Goal: Information Seeking & Learning: Learn about a topic

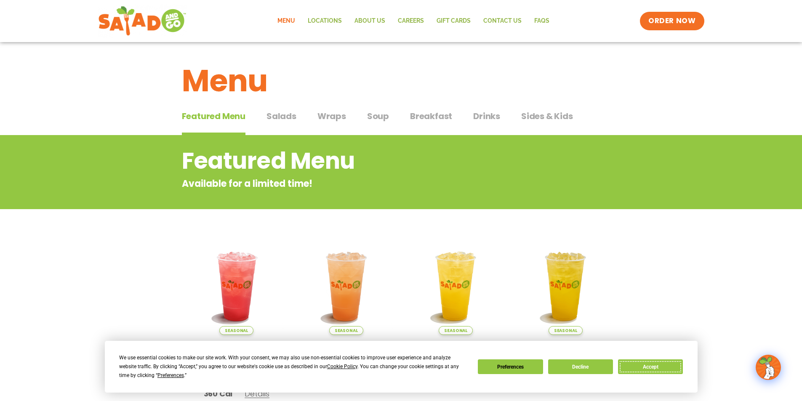
click at [678, 365] on button "Accept" at bounding box center [650, 366] width 65 height 15
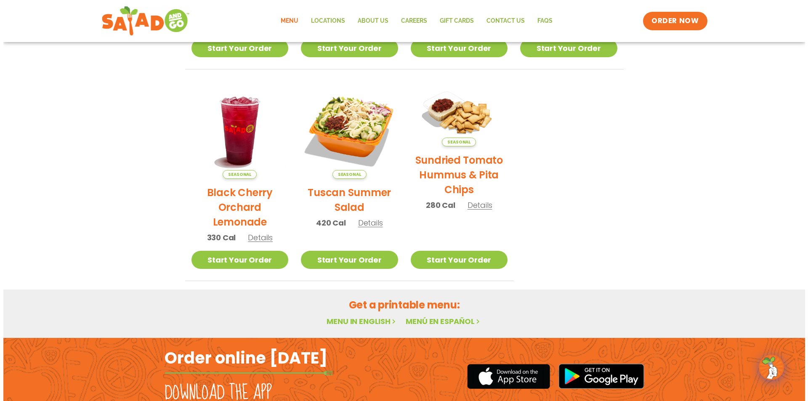
scroll to position [369, 0]
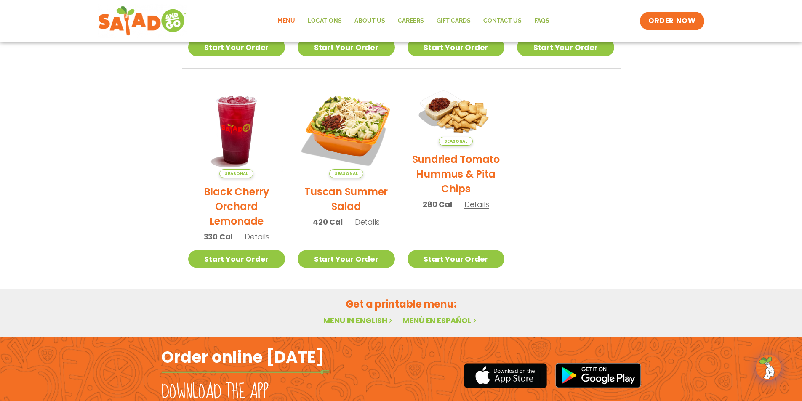
click at [373, 221] on span "Details" at bounding box center [367, 222] width 25 height 11
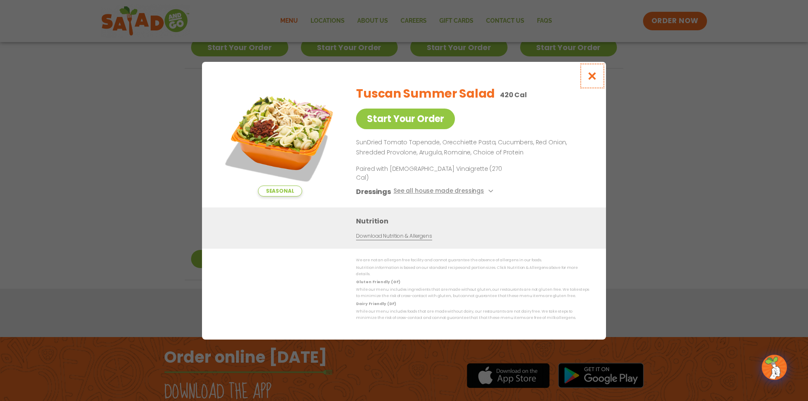
click at [591, 80] on icon "Close modal" at bounding box center [592, 76] width 11 height 9
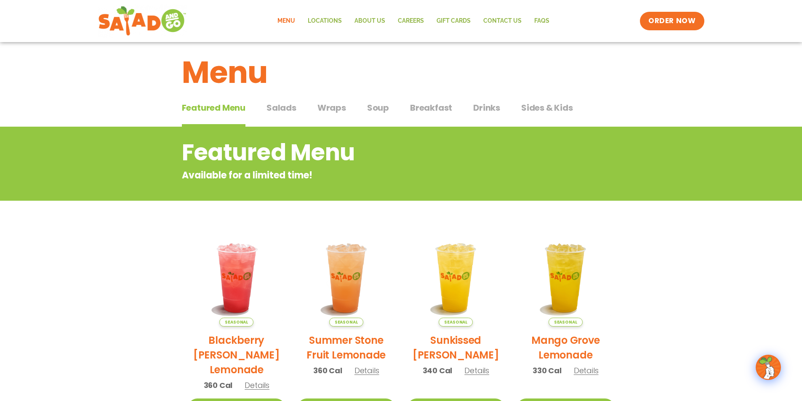
scroll to position [0, 0]
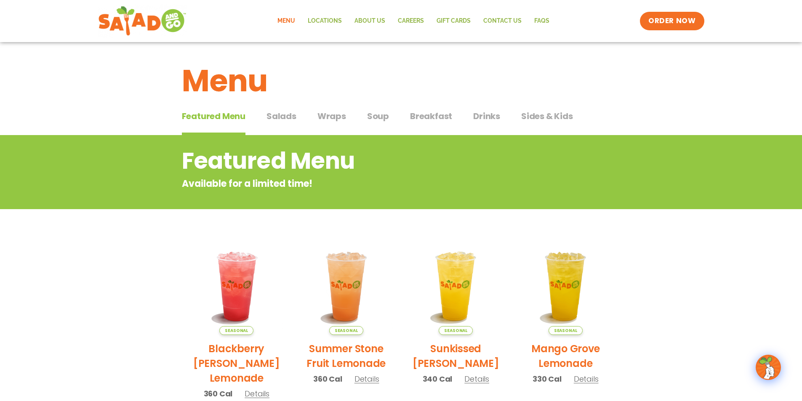
click at [276, 114] on span "Salads" at bounding box center [281, 116] width 30 height 13
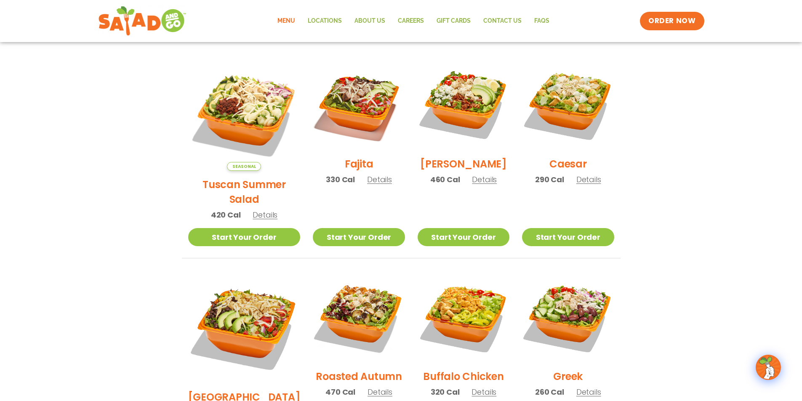
scroll to position [226, 0]
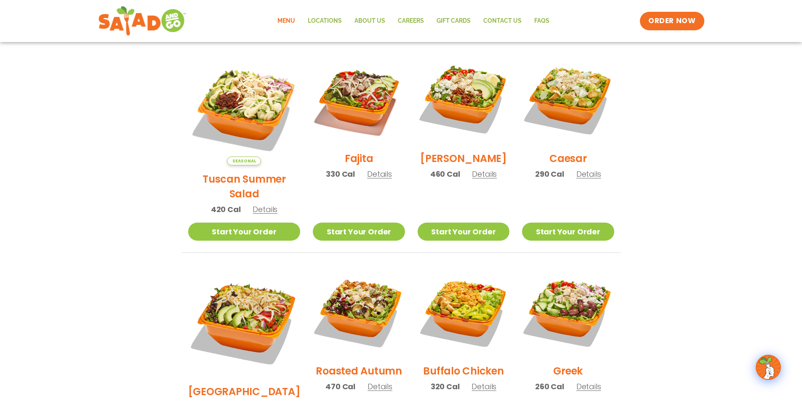
click at [480, 179] on span "Details" at bounding box center [484, 174] width 25 height 11
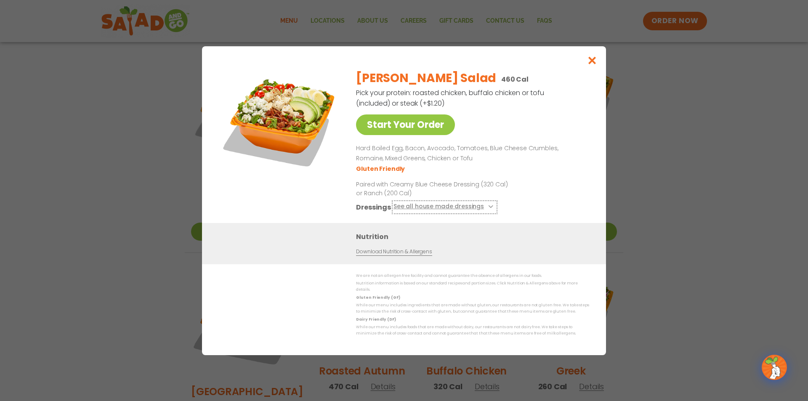
click at [444, 205] on button "See all house made dressings" at bounding box center [444, 207] width 102 height 11
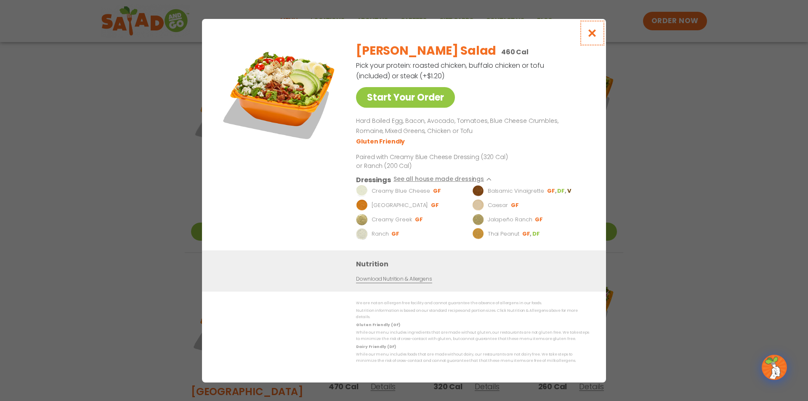
click at [595, 35] on icon "Close modal" at bounding box center [592, 33] width 11 height 9
